Goal: Task Accomplishment & Management: Manage account settings

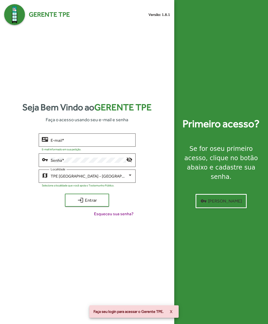
click at [123, 243] on div "Seja Bem Vindo ao Gerente TPE Faça o acesso usando seu e-mail e senha contact_m…" at bounding box center [87, 161] width 166 height 272
click at [21, 74] on div "Seja Bem Vindo ao Gerente TPE Faça o acesso usando seu e-mail e senha contact_m…" at bounding box center [87, 161] width 166 height 272
click at [59, 143] on input "E-mail *" at bounding box center [92, 140] width 82 height 5
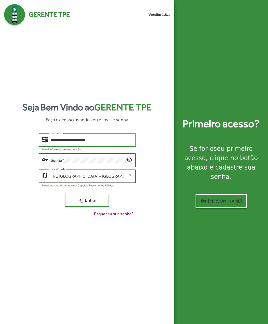
type input "**********"
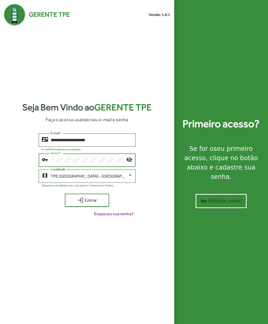
click at [75, 205] on span "login Entrar" at bounding box center [87, 200] width 35 height 9
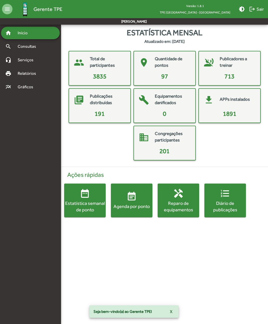
click at [131, 201] on mat-icon "event_note" at bounding box center [132, 196] width 10 height 10
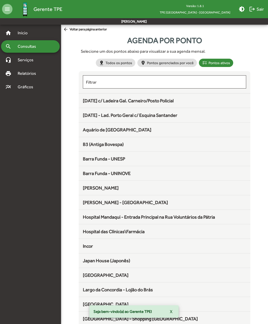
click at [91, 101] on span "25 de Março c/ Ladeira Gal. Carneiro/Posto Policial" at bounding box center [128, 100] width 91 height 5
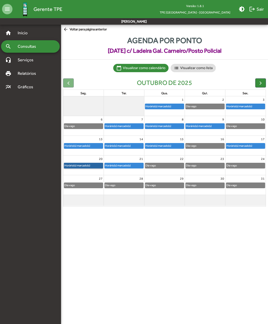
click at [74, 165] on link "Horário(s) marcado(s)" at bounding box center [83, 166] width 39 height 6
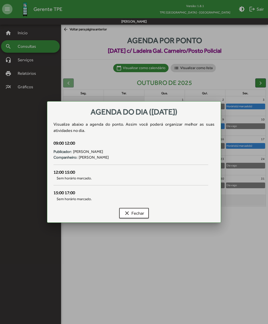
click at [128, 214] on mat-icon "clear" at bounding box center [127, 213] width 6 height 6
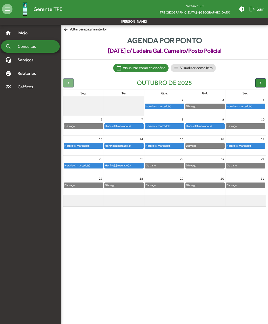
click at [19, 46] on span "Consultas" at bounding box center [29, 46] width 28 height 6
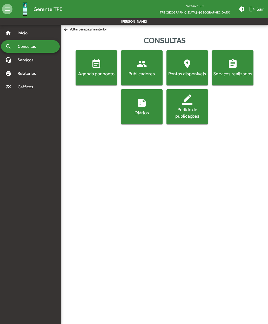
click at [136, 67] on span "people Publicadores" at bounding box center [141, 68] width 39 height 18
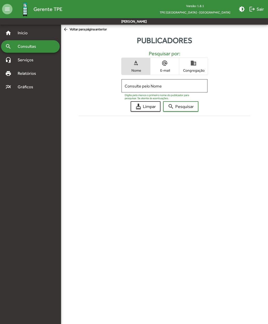
click at [130, 88] on input "Consulte pelo Nome" at bounding box center [164, 86] width 79 height 5
type input "*******"
click at [176, 104] on span "search Pesquisar" at bounding box center [181, 106] width 26 height 9
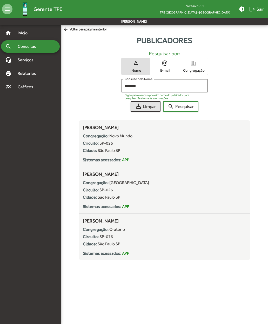
click at [141, 104] on mat-icon "cleaning_services" at bounding box center [138, 106] width 6 height 6
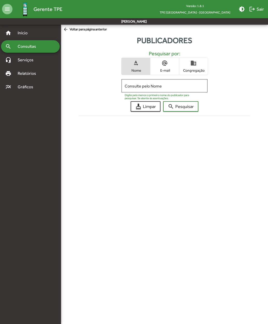
click at [20, 49] on span "Consultas" at bounding box center [29, 46] width 28 height 6
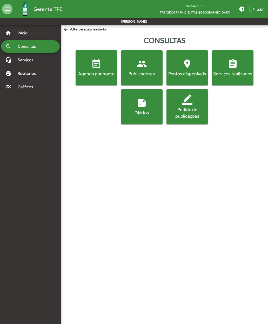
click at [138, 72] on div "Publicadores" at bounding box center [141, 73] width 39 height 6
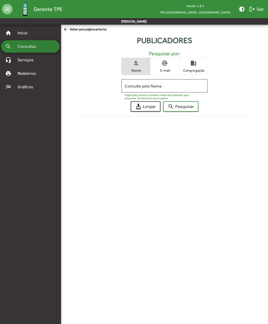
click at [18, 47] on span "Consultas" at bounding box center [29, 46] width 28 height 6
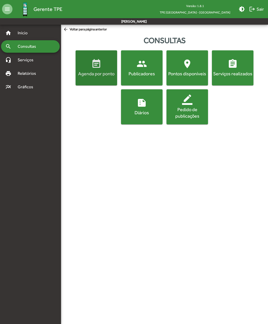
click at [87, 67] on span "event_note Agenda por ponto" at bounding box center [96, 68] width 39 height 18
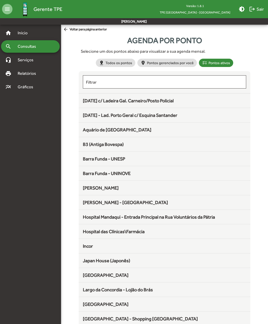
click at [90, 100] on span "25 de Março c/ Ladeira Gal. Carneiro/Posto Policial" at bounding box center [128, 100] width 91 height 5
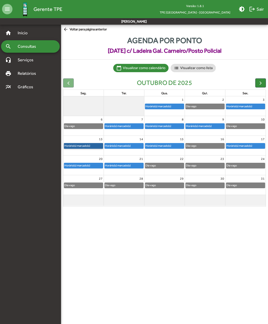
click at [76, 145] on link "Horário(s) marcado(s)" at bounding box center [83, 146] width 39 height 6
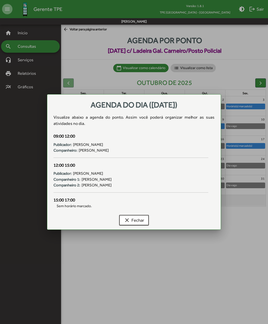
click at [127, 222] on mat-icon "clear" at bounding box center [127, 220] width 6 height 6
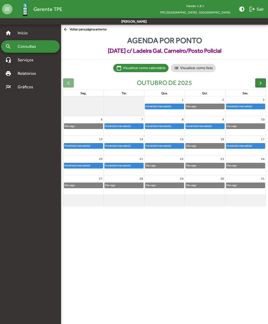
click at [264, 83] on button "button" at bounding box center [260, 82] width 11 height 9
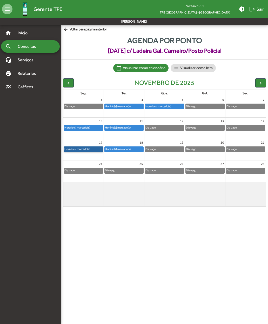
click at [76, 149] on link "Horário(s) marcado(s)" at bounding box center [83, 150] width 39 height 6
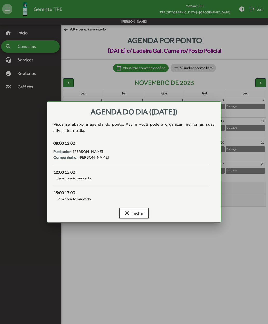
click at [126, 212] on mat-icon "clear" at bounding box center [127, 213] width 6 height 6
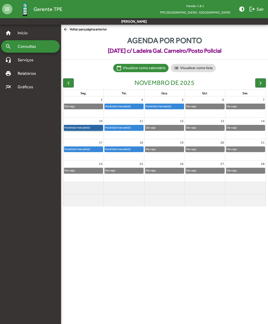
click at [77, 126] on link "Horário(s) marcado(s)" at bounding box center [83, 128] width 39 height 6
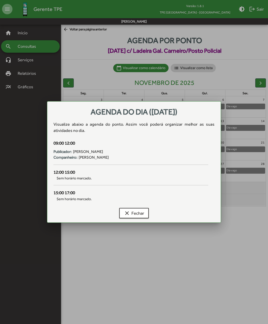
click at [81, 254] on div at bounding box center [134, 162] width 268 height 324
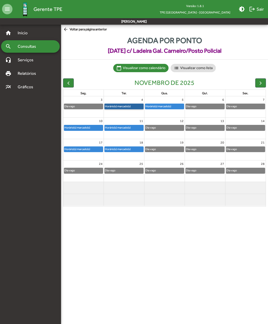
click at [118, 106] on link "Horário(s) marcado(s)" at bounding box center [123, 107] width 39 height 6
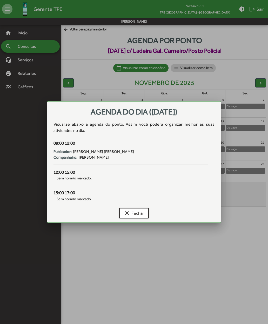
click at [124, 212] on mat-icon "clear" at bounding box center [127, 213] width 6 height 6
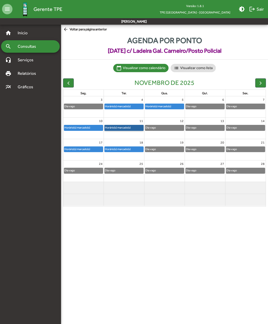
click at [120, 126] on link "Horário(s) marcado(s)" at bounding box center [123, 128] width 39 height 6
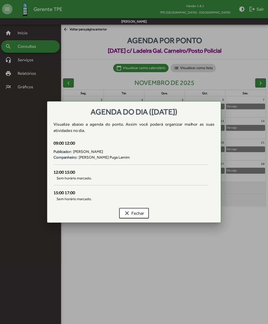
click at [127, 213] on mat-icon "clear" at bounding box center [127, 213] width 6 height 6
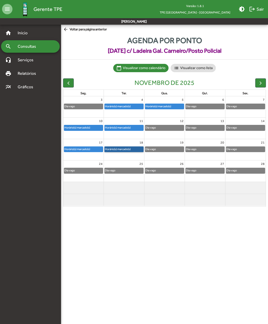
click at [121, 147] on link "Horário(s) marcado(s)" at bounding box center [123, 150] width 39 height 6
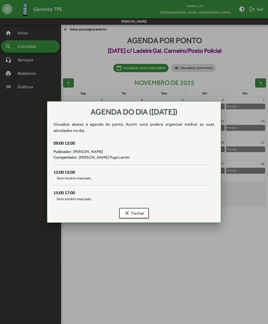
click at [126, 215] on mat-icon "clear" at bounding box center [127, 213] width 6 height 6
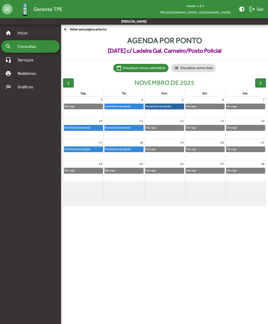
click at [158, 105] on link "Horário(s) marcado(s)" at bounding box center [164, 107] width 39 height 6
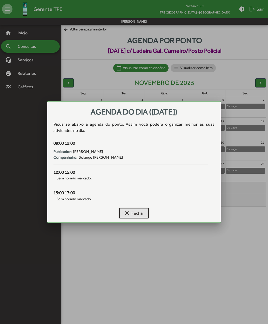
click at [132, 215] on span "clear Fechar" at bounding box center [134, 213] width 20 height 9
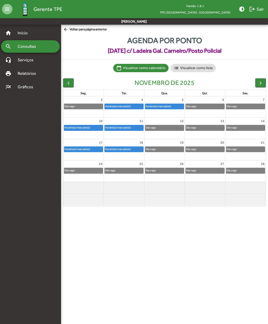
click at [69, 83] on span "button" at bounding box center [68, 82] width 5 height 5
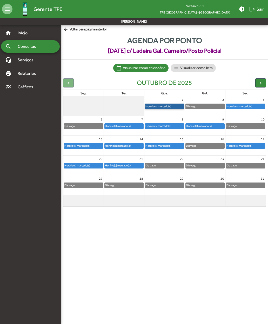
click at [160, 106] on link "Horário(s) marcado(s)" at bounding box center [164, 107] width 39 height 6
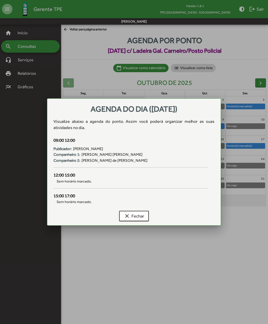
click at [121, 218] on button "clear Fechar" at bounding box center [134, 216] width 30 height 10
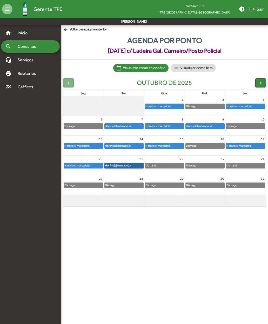
click at [120, 163] on link "Horário(s) marcado(s)" at bounding box center [123, 166] width 39 height 6
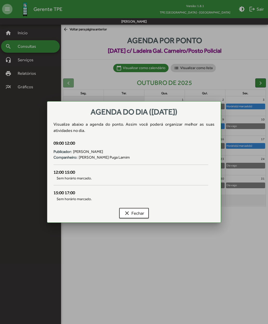
click at [125, 211] on mat-icon "clear" at bounding box center [127, 213] width 6 height 6
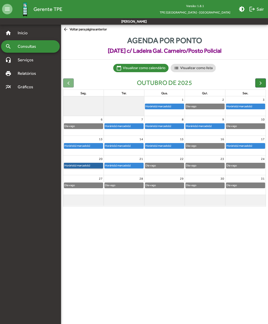
click at [78, 163] on link "Horário(s) marcado(s)" at bounding box center [83, 166] width 39 height 6
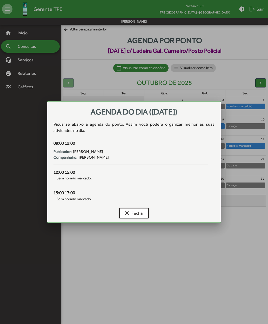
click at [127, 214] on mat-icon "clear" at bounding box center [127, 213] width 6 height 6
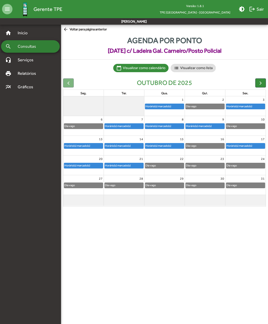
click at [17, 47] on span "Consultas" at bounding box center [29, 46] width 28 height 6
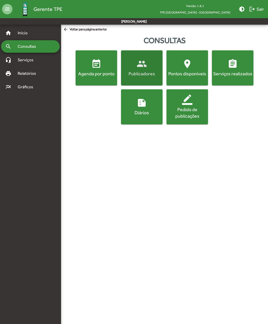
click at [142, 71] on div "Publicadores" at bounding box center [141, 73] width 39 height 6
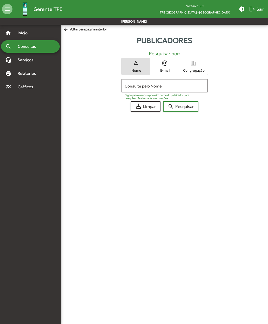
click at [132, 87] on input "Consulte pelo Nome" at bounding box center [164, 86] width 79 height 5
type input "**********"
click at [180, 108] on span "search Pesquisar" at bounding box center [181, 106] width 26 height 9
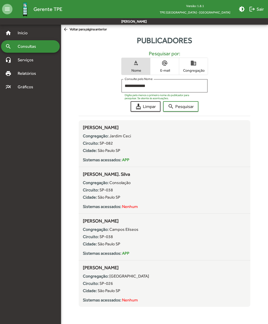
click at [141, 107] on mat-icon "cleaning_services" at bounding box center [138, 106] width 6 height 6
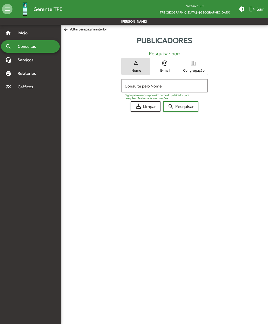
click at [73, 28] on span "arrow_back Voltar para página anterior" at bounding box center [85, 30] width 44 height 6
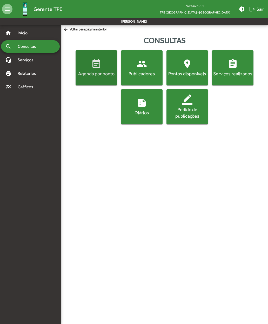
click at [91, 66] on mat-icon "event_note" at bounding box center [96, 64] width 10 height 10
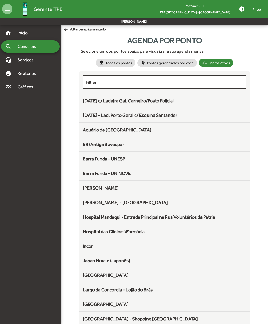
click at [92, 116] on span "25 de março - Lad. Porto Geral c/ Esquina Santander" at bounding box center [130, 114] width 95 height 5
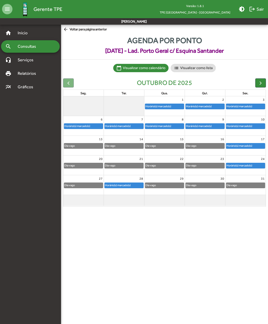
click at [257, 82] on button "button" at bounding box center [260, 82] width 11 height 9
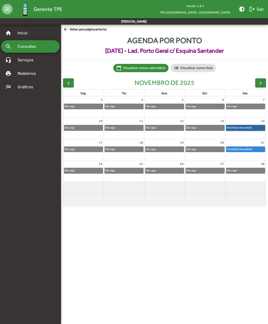
click at [239, 127] on link "Horário(s) marcado(s)" at bounding box center [245, 128] width 39 height 6
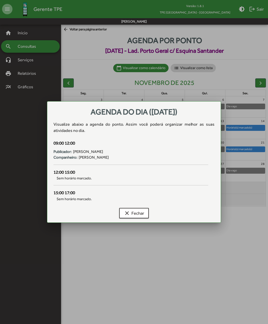
click at [125, 215] on mat-icon "clear" at bounding box center [127, 213] width 6 height 6
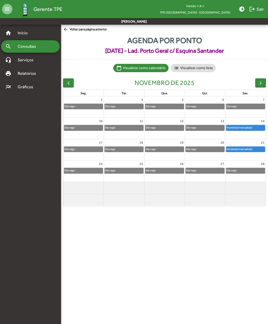
click at [67, 85] on span "button" at bounding box center [68, 82] width 5 height 5
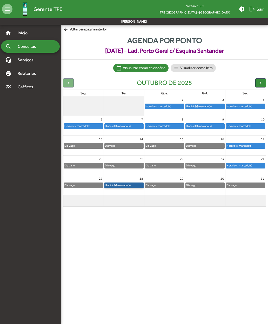
click at [111, 184] on link "Horário(s) marcado(s)" at bounding box center [123, 186] width 39 height 6
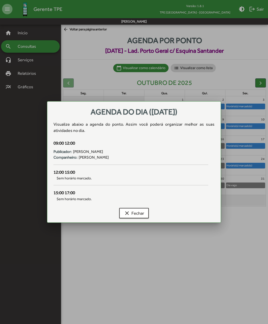
click at [123, 218] on button "clear Fechar" at bounding box center [134, 213] width 30 height 10
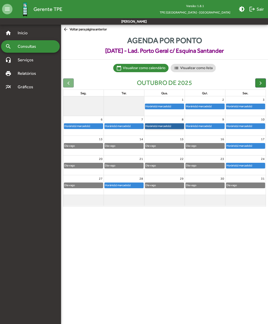
click at [158, 126] on link "Horário(s) marcado(s)" at bounding box center [164, 126] width 39 height 6
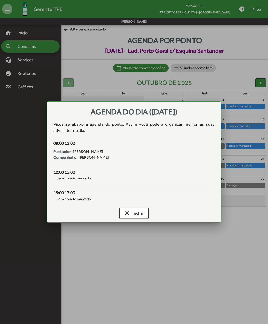
click at [125, 214] on mat-icon "clear" at bounding box center [127, 213] width 6 height 6
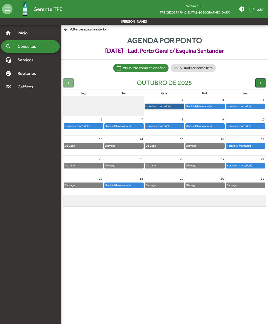
click at [157, 104] on link "Horário(s) marcado(s)" at bounding box center [164, 107] width 39 height 6
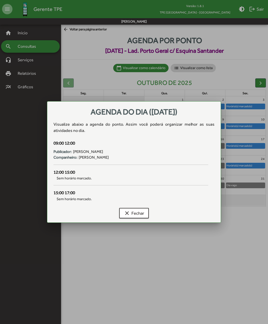
click at [127, 213] on mat-icon "clear" at bounding box center [127, 213] width 6 height 6
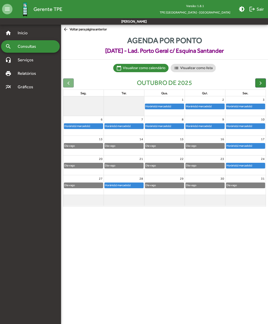
click at [71, 35] on span "Agenda por ponto" at bounding box center [164, 41] width 207 height 12
click at [70, 30] on span "arrow_back Voltar para página anterior" at bounding box center [85, 30] width 44 height 6
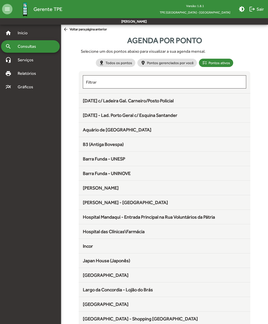
click at [91, 103] on span "25 de Março c/ Ladeira Gal. Carneiro/Posto Policial" at bounding box center [128, 100] width 91 height 5
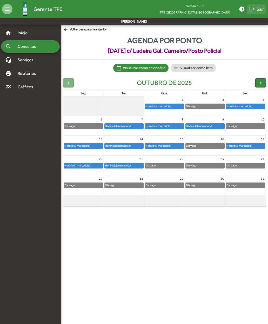
click at [257, 9] on span "logout Sair" at bounding box center [256, 8] width 15 height 9
